Goal: Find specific page/section: Find specific page/section

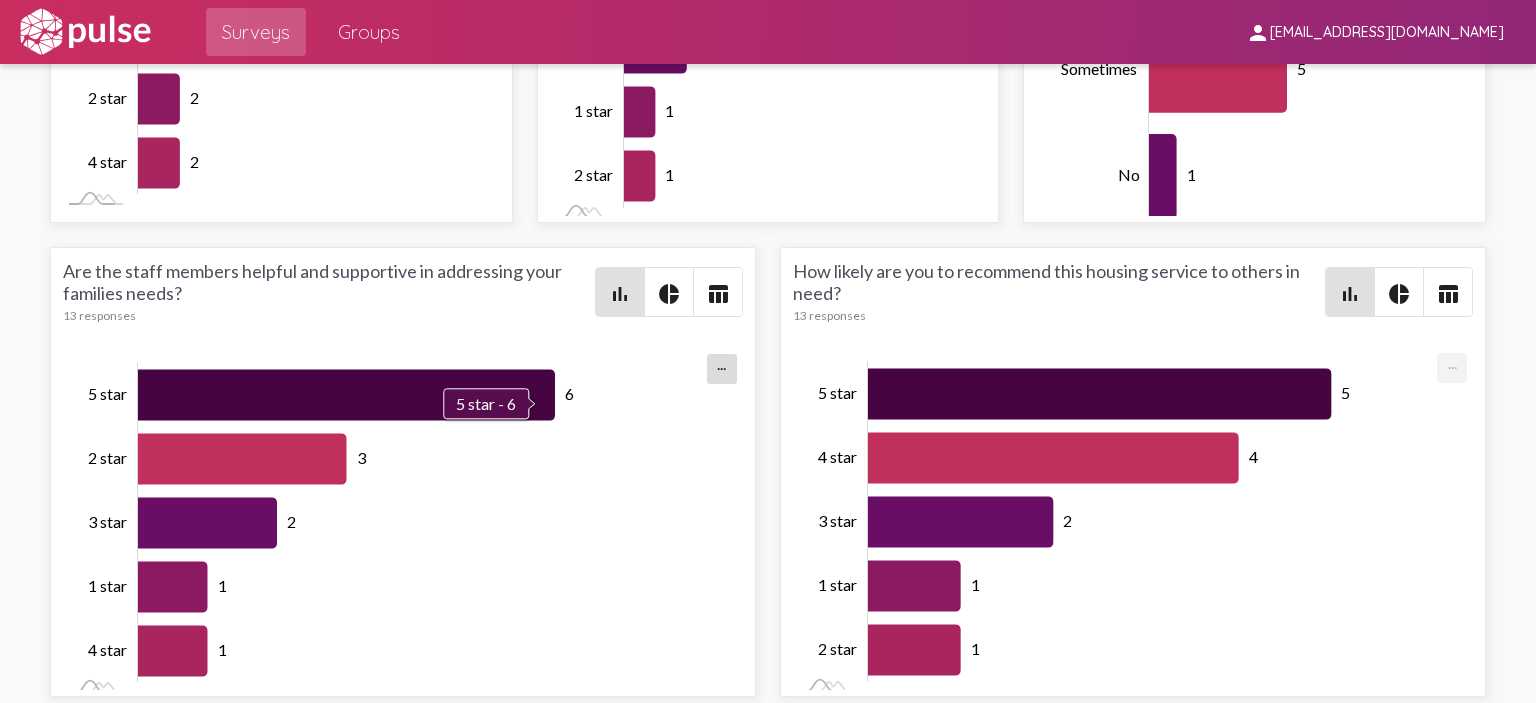
scroll to position [2800, 0]
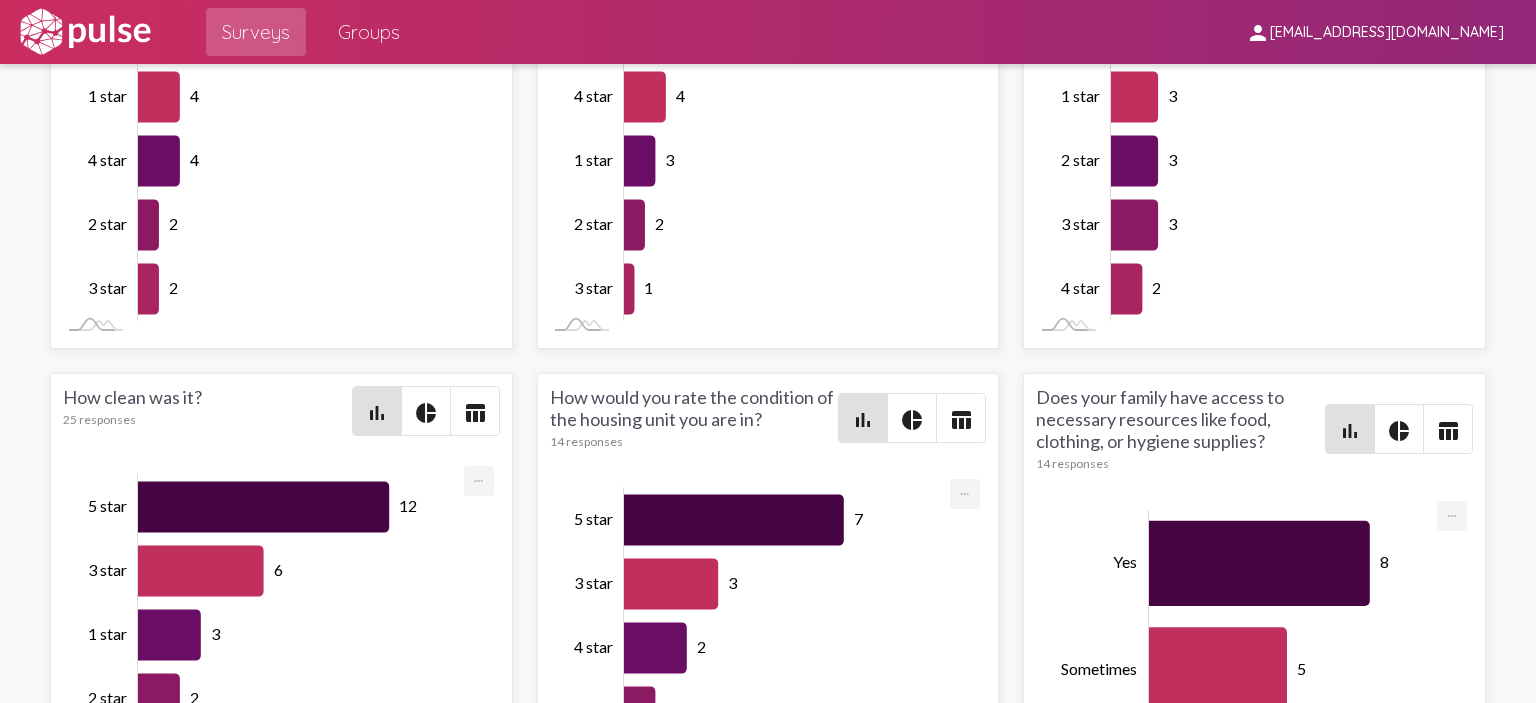
click at [108, 29] on img at bounding box center [85, 32] width 138 height 50
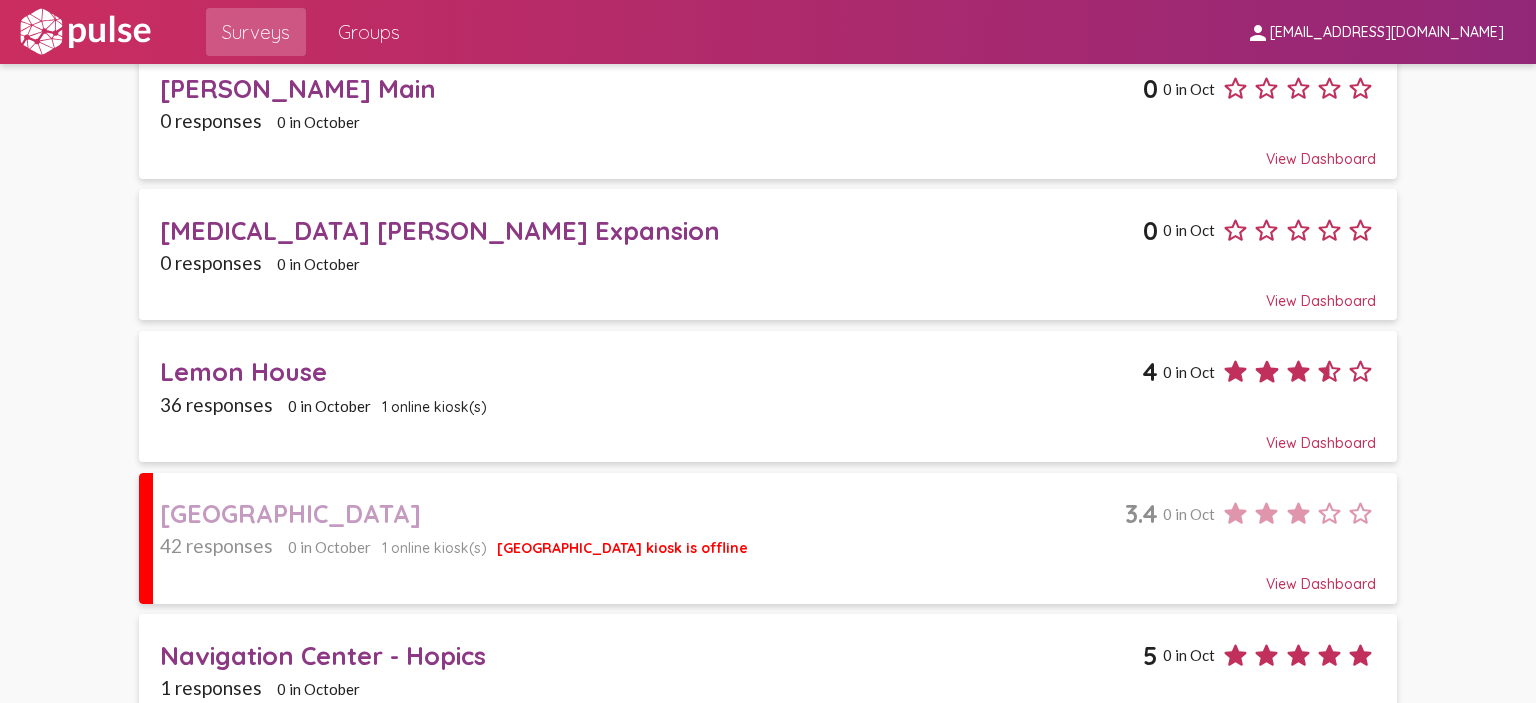
scroll to position [1889, 0]
